Goal: Information Seeking & Learning: Learn about a topic

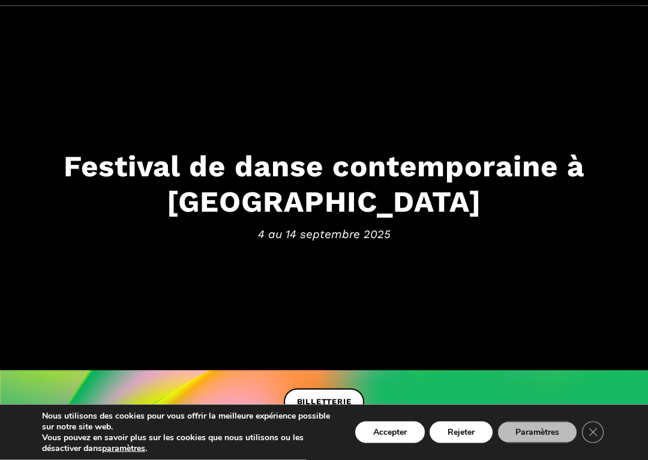
scroll to position [61, 0]
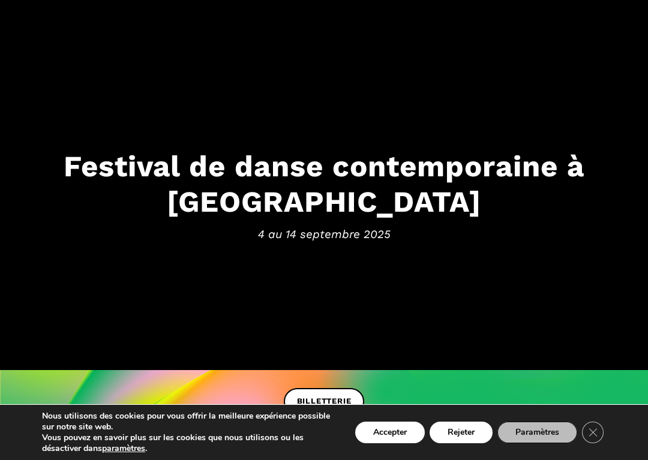
click at [390, 422] on button "Accepter" at bounding box center [390, 433] width 70 height 22
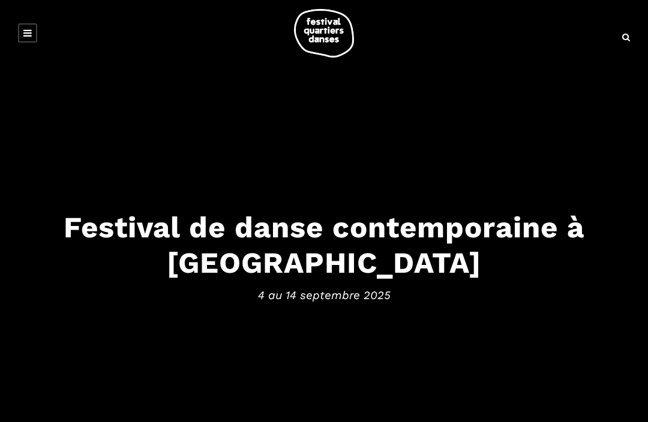
click at [281, 249] on h3 "Festival de danse contemporaine à [GEOGRAPHIC_DATA]" at bounding box center [324, 245] width 624 height 71
click at [24, 23] on link at bounding box center [27, 32] width 19 height 19
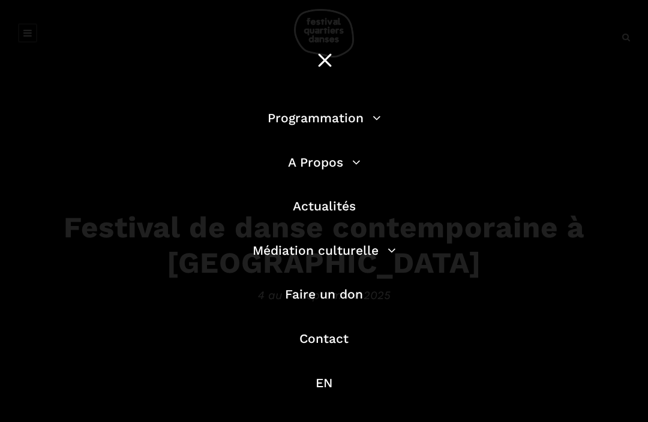
click at [363, 118] on link "Programmation" at bounding box center [323, 117] width 113 height 15
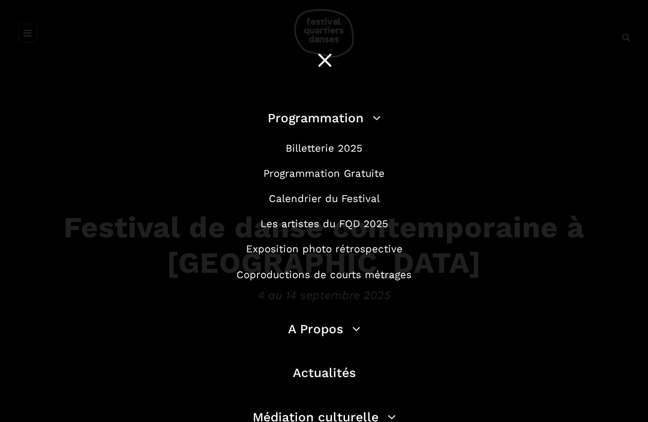
click at [389, 168] on li "Programmation Gratuite" at bounding box center [324, 173] width 342 height 16
click at [369, 176] on link "Programmation Gratuite" at bounding box center [323, 173] width 121 height 12
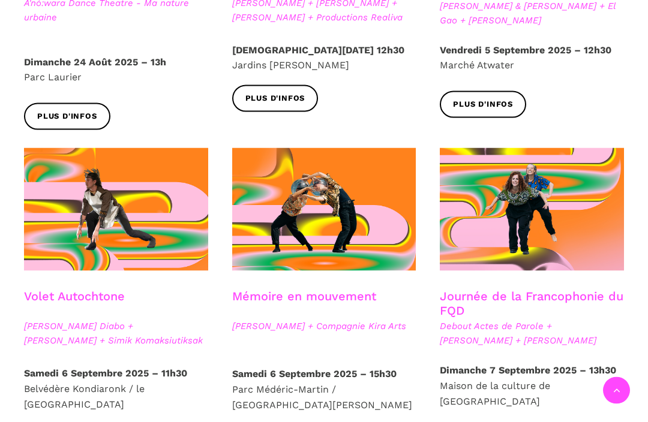
scroll to position [536, 0]
